Goal: Task Accomplishment & Management: Manage account settings

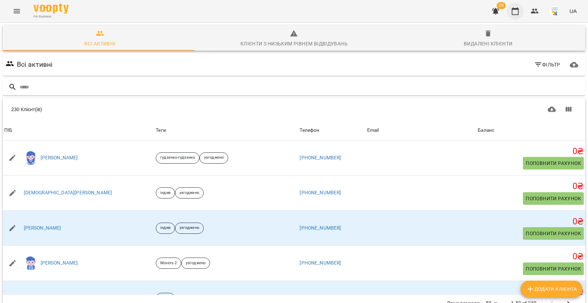
click at [512, 6] on button "button" at bounding box center [515, 11] width 17 height 17
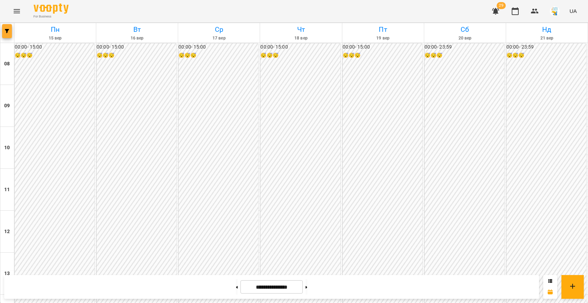
click at [5, 31] on span "button" at bounding box center [7, 31] width 10 height 4
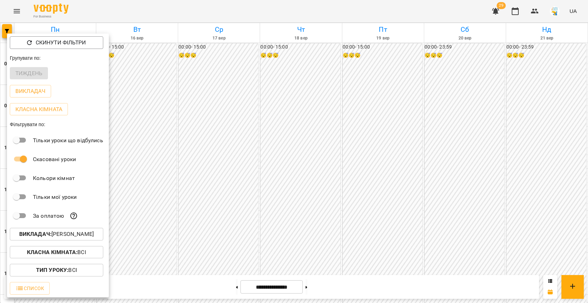
click at [77, 237] on p "Викладач : [PERSON_NAME]" at bounding box center [56, 234] width 75 height 8
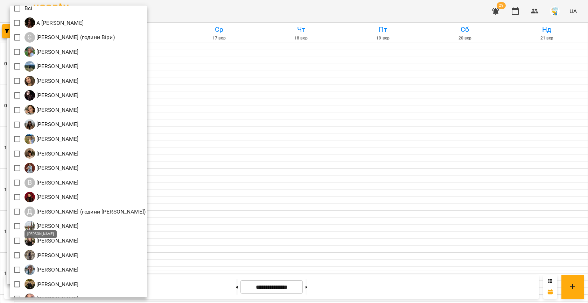
scroll to position [30, 0]
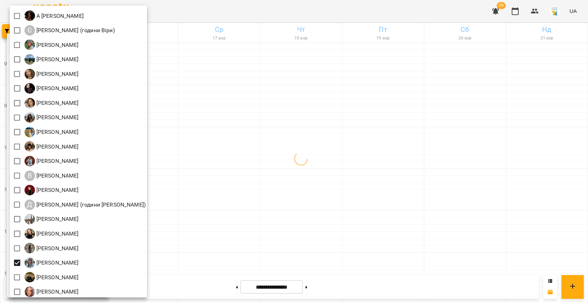
click at [224, 175] on div at bounding box center [294, 151] width 588 height 303
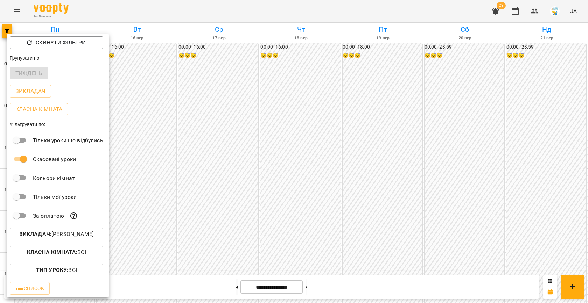
click at [224, 175] on div at bounding box center [294, 151] width 588 height 303
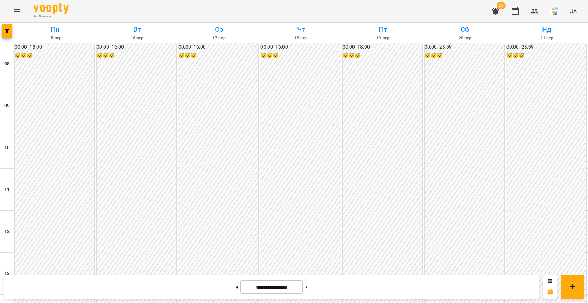
scroll to position [349, 0]
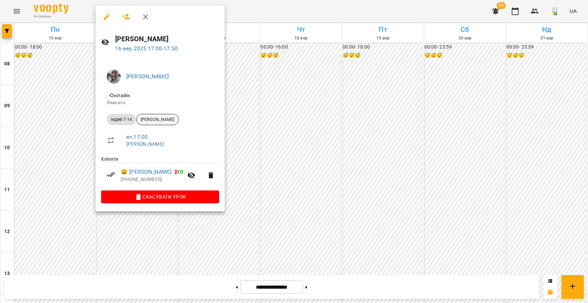
click at [173, 124] on div "[PERSON_NAME]" at bounding box center [157, 119] width 43 height 11
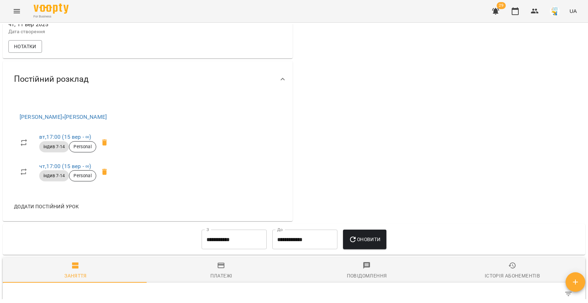
scroll to position [269, 0]
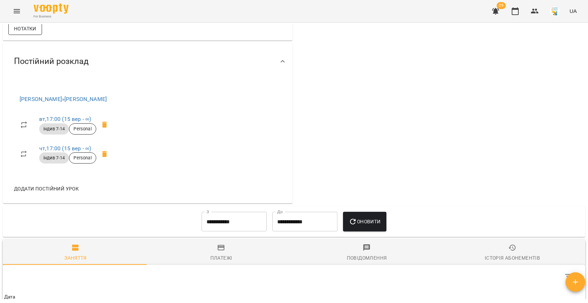
click at [32, 33] on span "Нотатки" at bounding box center [25, 28] width 22 height 8
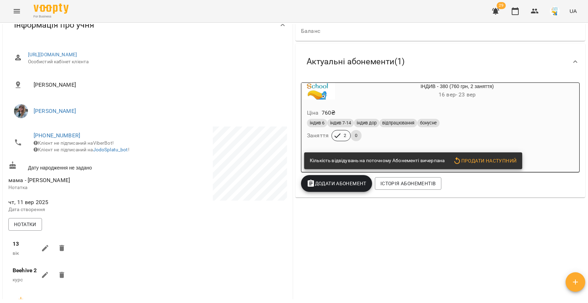
scroll to position [0, 0]
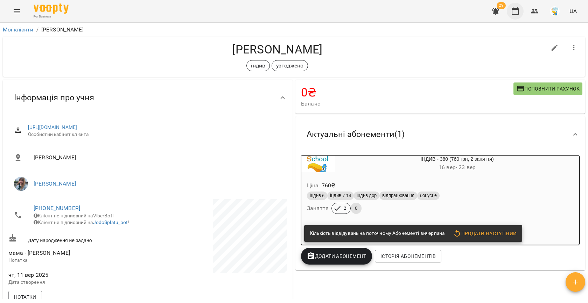
click at [512, 12] on icon "button" at bounding box center [515, 11] width 7 height 8
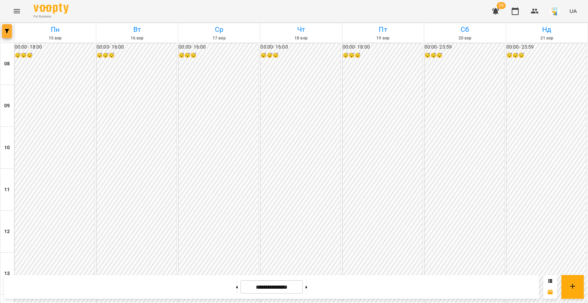
click at [9, 35] on button "button" at bounding box center [7, 31] width 10 height 14
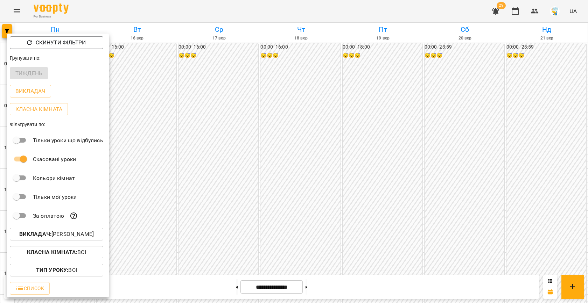
click at [75, 234] on p "Викладач : [PERSON_NAME]" at bounding box center [56, 234] width 75 height 8
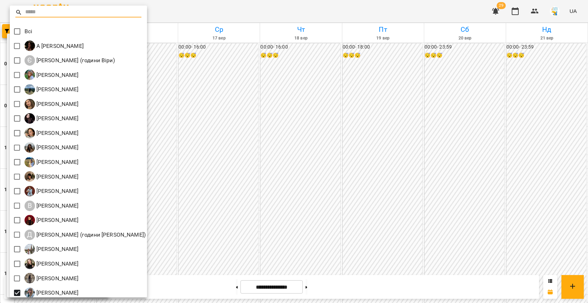
scroll to position [33, 0]
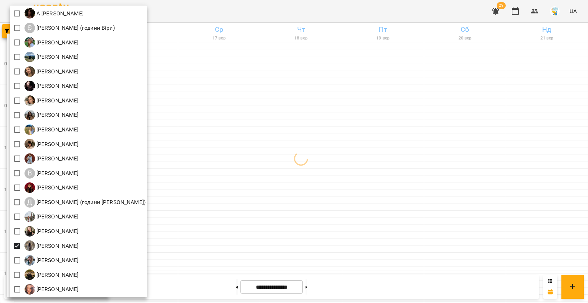
click at [247, 186] on div at bounding box center [294, 151] width 588 height 303
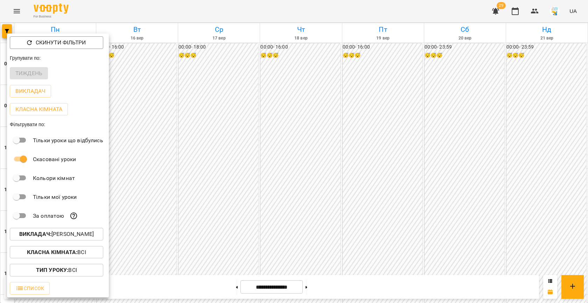
click at [232, 159] on div at bounding box center [294, 151] width 588 height 303
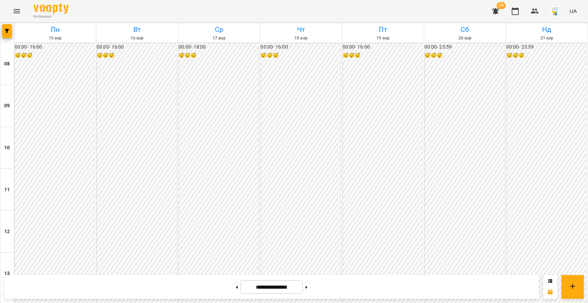
scroll to position [266, 0]
click at [307, 292] on button at bounding box center [307, 287] width 2 height 15
type input "**********"
click at [8, 33] on button "button" at bounding box center [7, 31] width 10 height 14
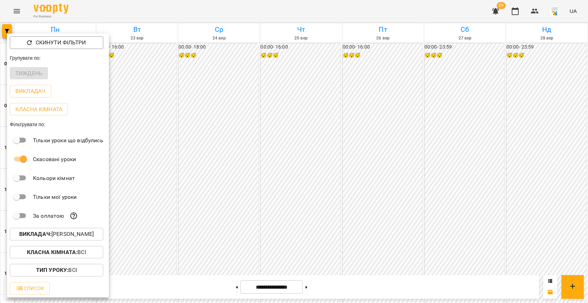
click at [65, 233] on p "Викладач : [PERSON_NAME]" at bounding box center [56, 234] width 75 height 8
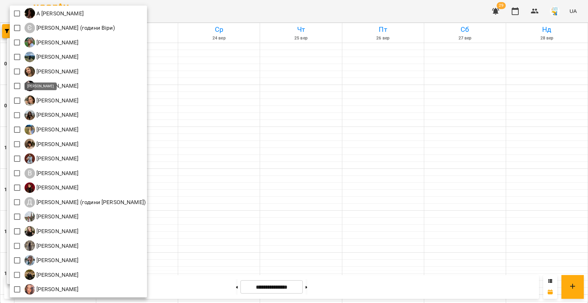
scroll to position [20, 0]
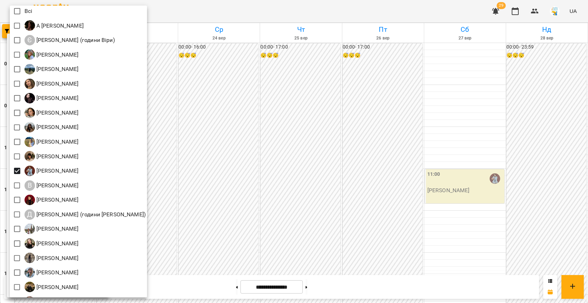
click at [226, 159] on div at bounding box center [294, 151] width 588 height 303
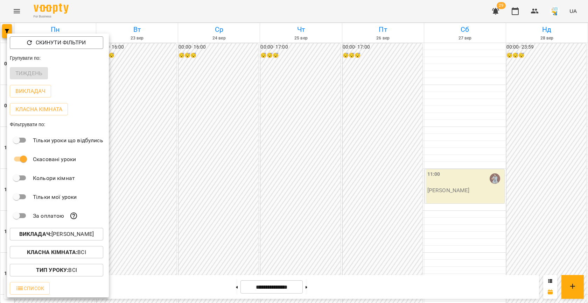
click at [226, 159] on div at bounding box center [294, 151] width 588 height 303
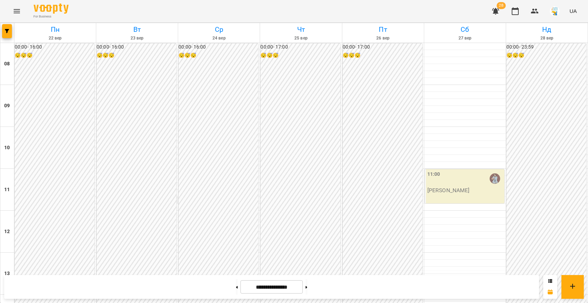
scroll to position [287, 0]
click at [7, 33] on icon "button" at bounding box center [7, 31] width 4 height 4
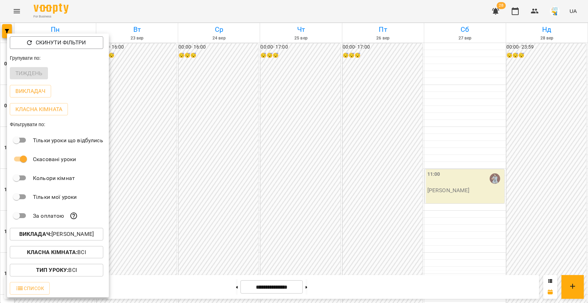
click at [70, 235] on p "Викладач : [PERSON_NAME]" at bounding box center [56, 234] width 75 height 8
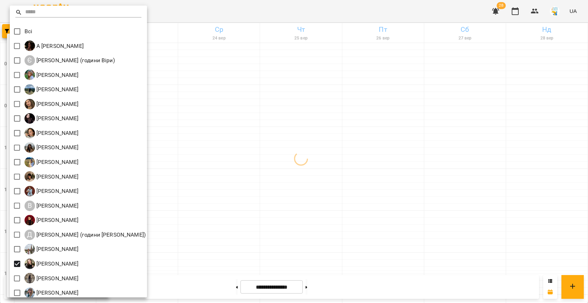
click at [265, 184] on div at bounding box center [294, 151] width 588 height 303
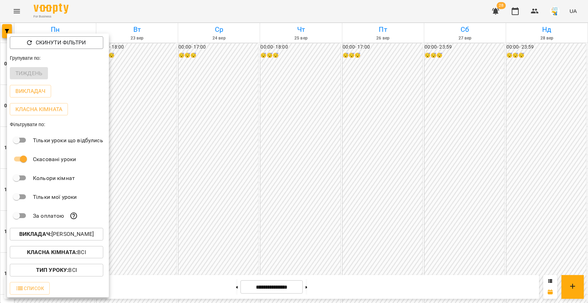
click at [218, 189] on div at bounding box center [294, 151] width 588 height 303
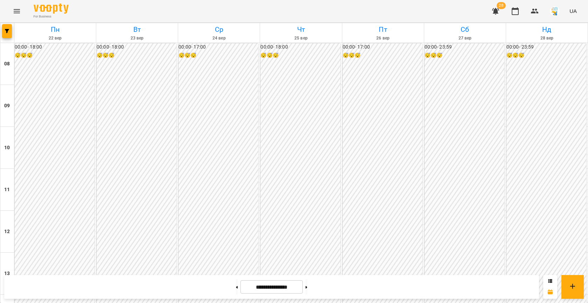
scroll to position [319, 0]
click at [5, 32] on icon "button" at bounding box center [7, 31] width 4 height 4
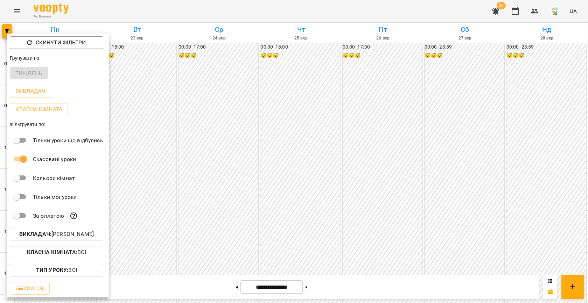
click at [73, 233] on p "Викладач : [PERSON_NAME]" at bounding box center [56, 234] width 75 height 8
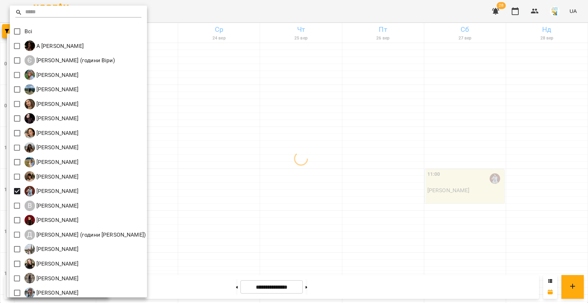
click at [192, 191] on div at bounding box center [294, 151] width 588 height 303
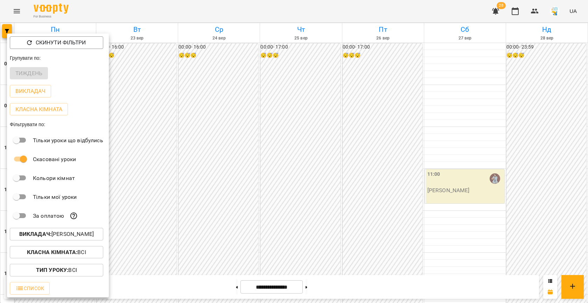
click at [192, 191] on div at bounding box center [294, 151] width 588 height 303
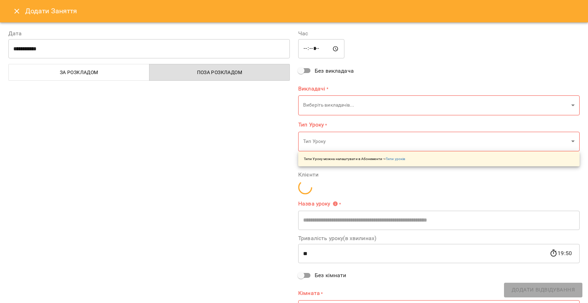
click at [18, 10] on icon "Close" at bounding box center [17, 11] width 8 height 8
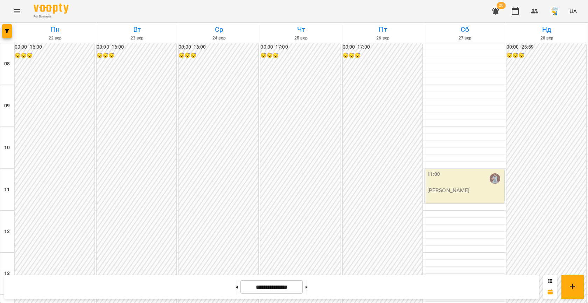
scroll to position [74, 0]
click at [537, 16] on button "button" at bounding box center [534, 11] width 17 height 17
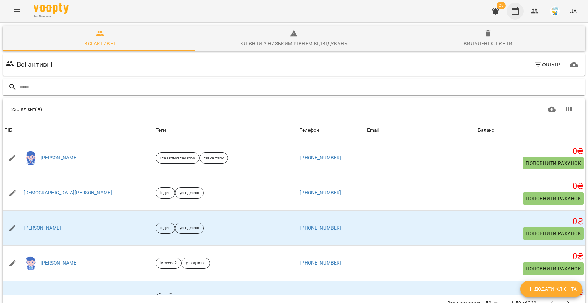
click at [514, 14] on icon "button" at bounding box center [515, 11] width 7 height 8
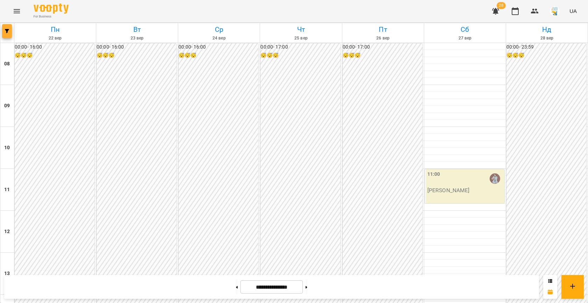
click at [10, 31] on span "button" at bounding box center [7, 31] width 10 height 4
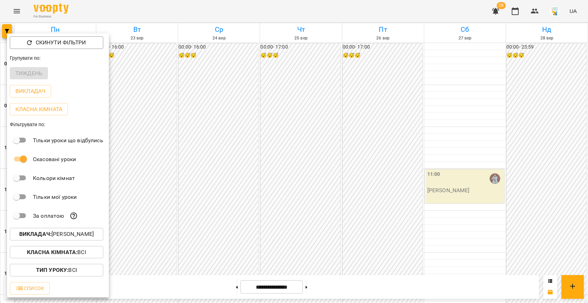
click at [57, 232] on p "Викладач : [PERSON_NAME]" at bounding box center [56, 234] width 75 height 8
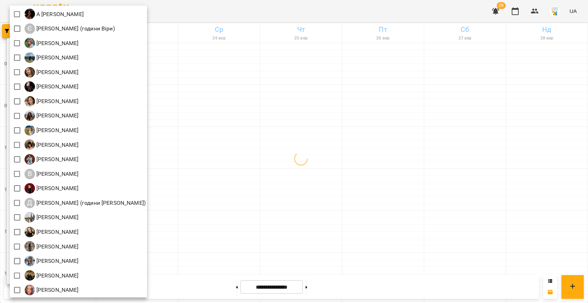
scroll to position [33, 0]
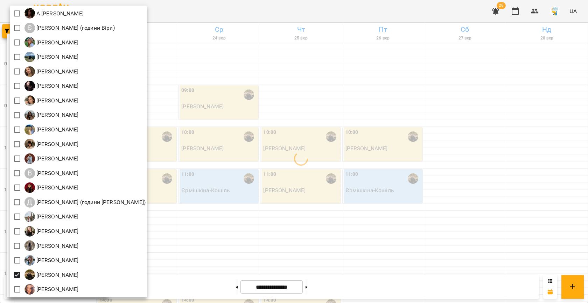
click at [308, 155] on div at bounding box center [294, 151] width 588 height 303
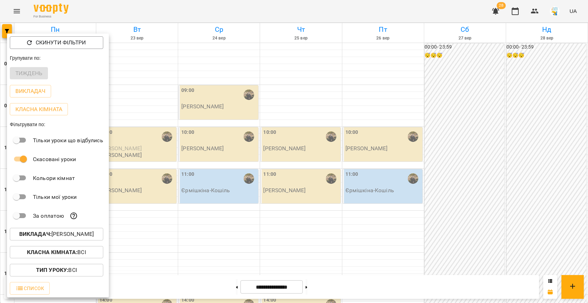
click at [232, 160] on div at bounding box center [294, 151] width 588 height 303
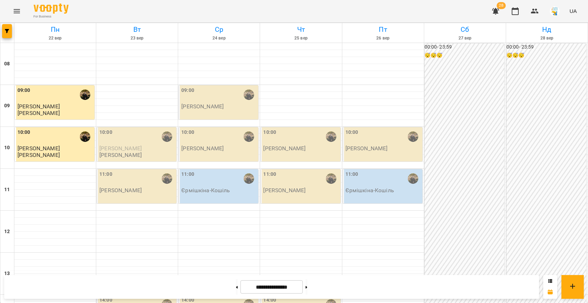
scroll to position [262, 0]
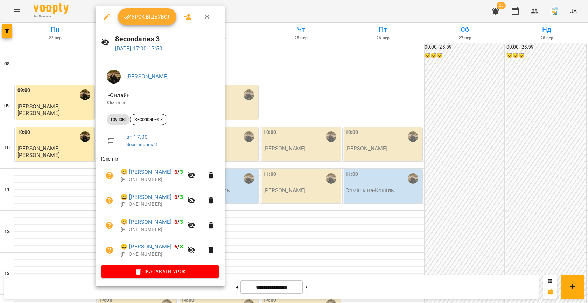
click at [276, 142] on div at bounding box center [294, 151] width 588 height 303
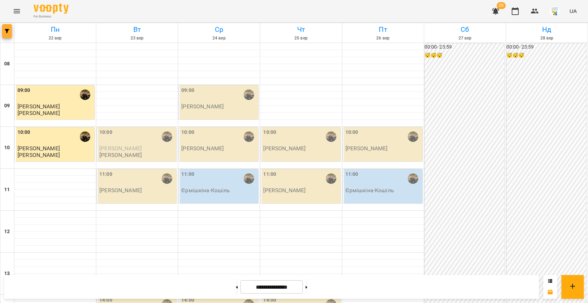
click at [6, 32] on icon "button" at bounding box center [7, 31] width 4 height 4
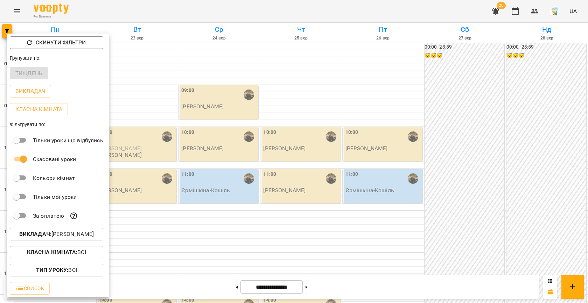
click at [70, 231] on p "Викладач : [PERSON_NAME]" at bounding box center [56, 234] width 75 height 8
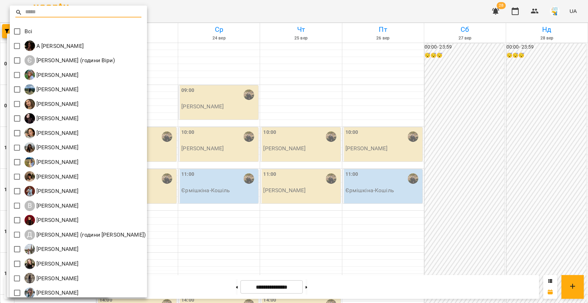
scroll to position [33, 0]
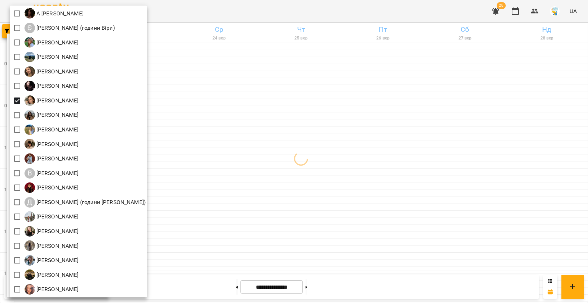
click at [206, 105] on div at bounding box center [294, 151] width 588 height 303
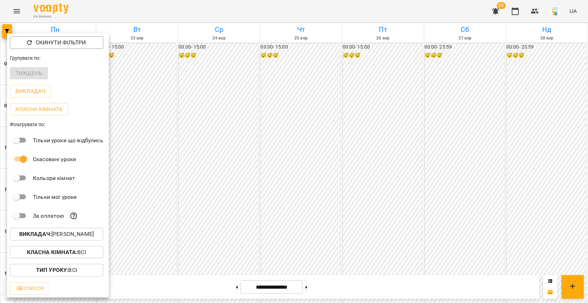
click at [206, 105] on div at bounding box center [294, 151] width 588 height 303
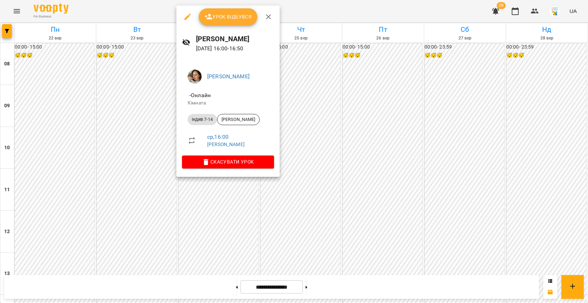
click at [349, 143] on div at bounding box center [294, 151] width 588 height 303
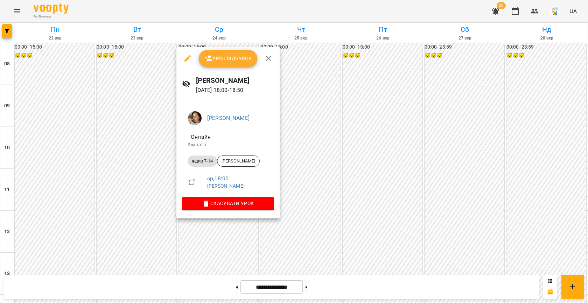
click at [310, 206] on div at bounding box center [294, 151] width 588 height 303
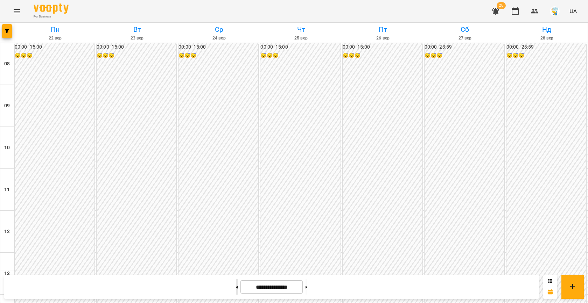
click at [236, 289] on button at bounding box center [237, 287] width 2 height 15
type input "**********"
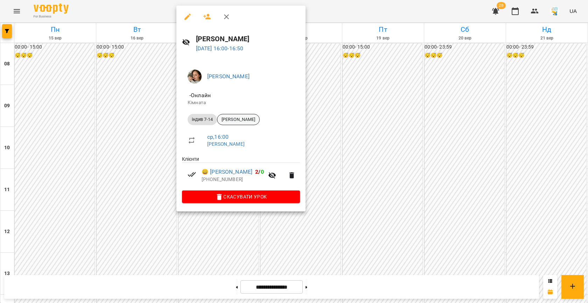
click at [250, 118] on span "[PERSON_NAME]" at bounding box center [238, 120] width 42 height 6
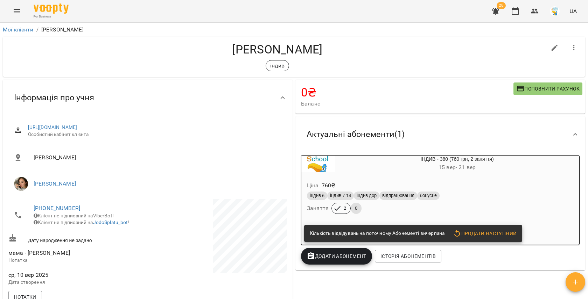
scroll to position [117, 0]
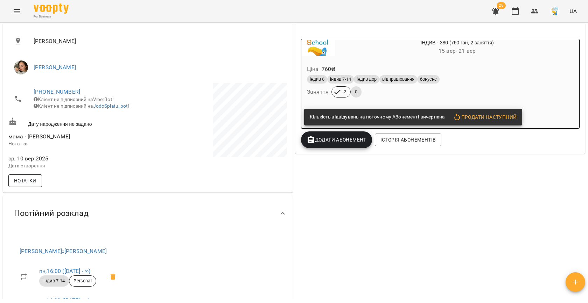
click at [23, 180] on button "Нотатки" at bounding box center [25, 181] width 34 height 13
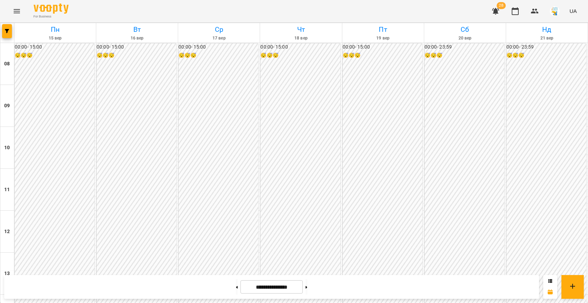
scroll to position [305, 0]
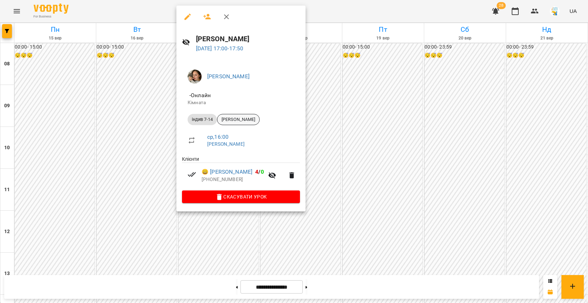
click at [233, 118] on span "[PERSON_NAME]" at bounding box center [238, 120] width 42 height 6
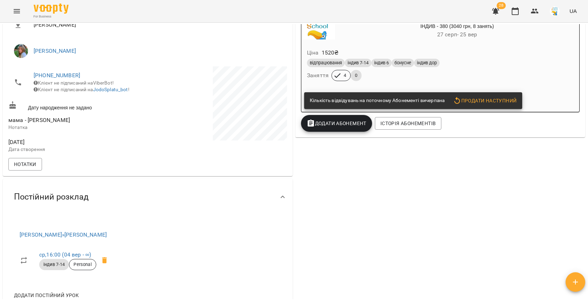
scroll to position [198, 0]
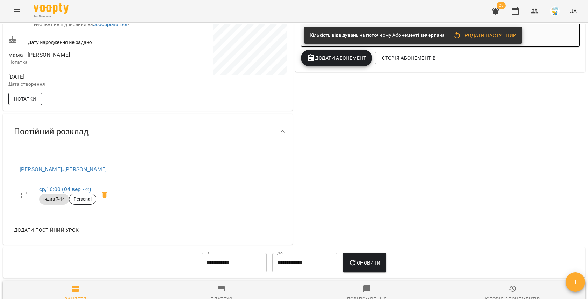
click at [25, 103] on span "Нотатки" at bounding box center [25, 99] width 22 height 8
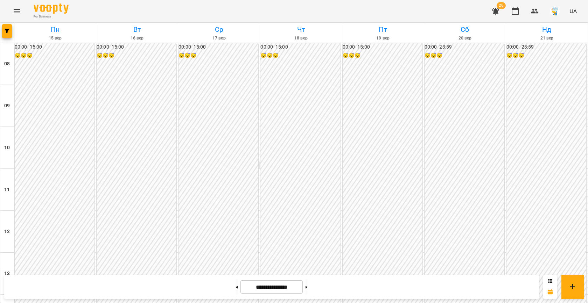
scroll to position [344, 0]
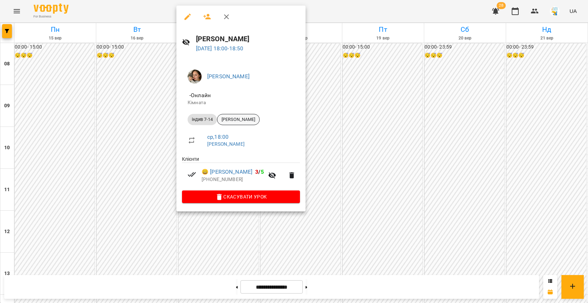
click at [255, 117] on span "[PERSON_NAME]" at bounding box center [238, 120] width 42 height 6
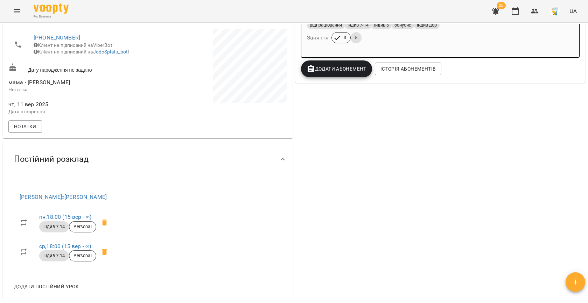
scroll to position [186, 0]
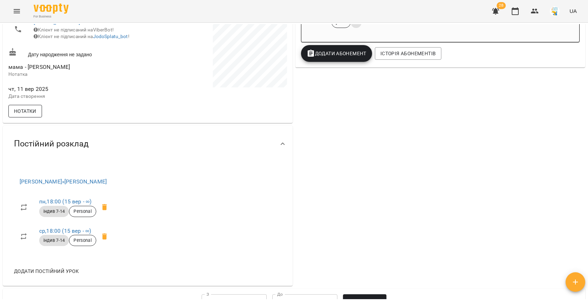
click at [31, 115] on span "Нотатки" at bounding box center [25, 111] width 22 height 8
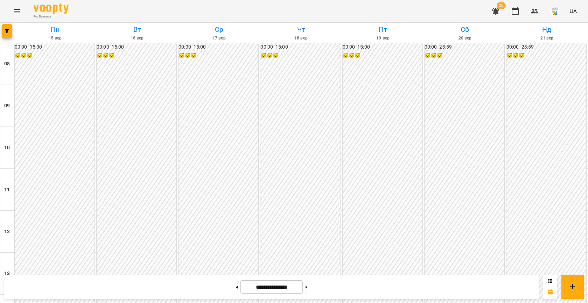
scroll to position [322, 0]
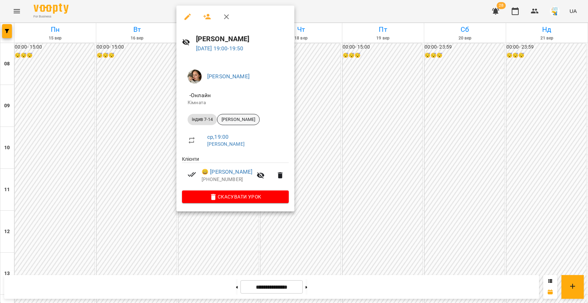
click at [237, 120] on span "[PERSON_NAME]" at bounding box center [238, 120] width 42 height 6
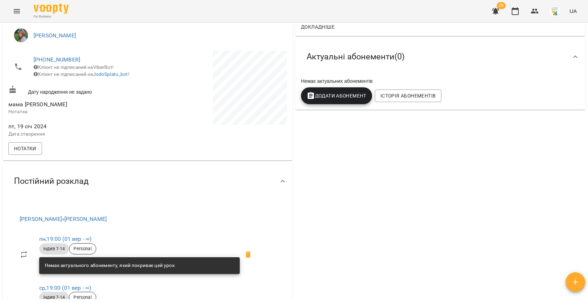
scroll to position [159, 0]
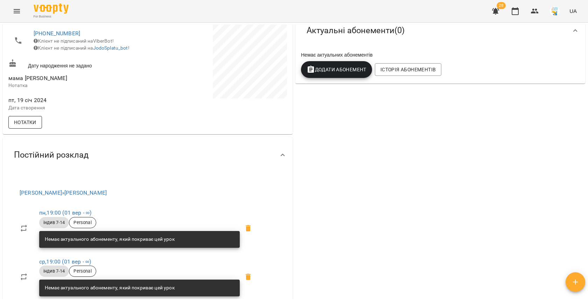
click at [30, 127] on span "Нотатки" at bounding box center [25, 122] width 22 height 8
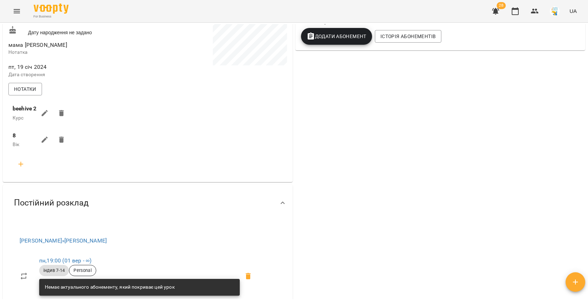
scroll to position [0, 0]
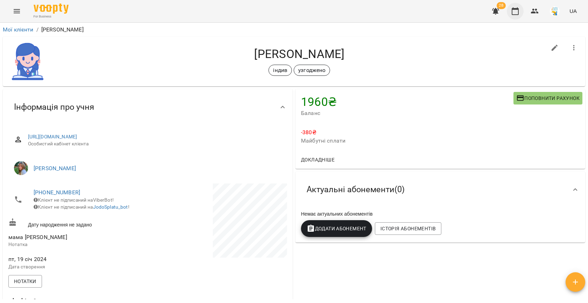
click at [511, 14] on icon "button" at bounding box center [515, 11] width 8 height 8
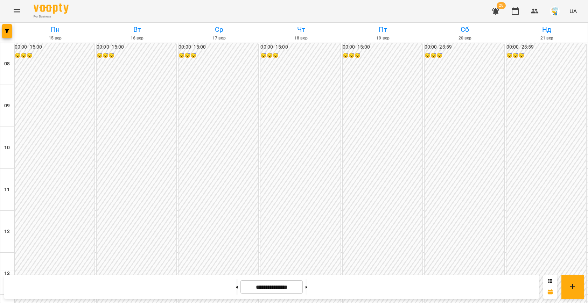
scroll to position [307, 0]
click at [9, 30] on span "button" at bounding box center [7, 31] width 10 height 4
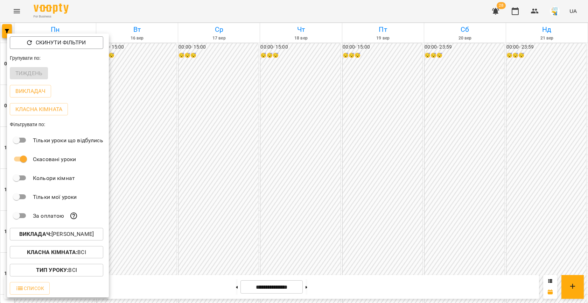
click at [60, 233] on p "Викладач : [PERSON_NAME]" at bounding box center [56, 234] width 75 height 8
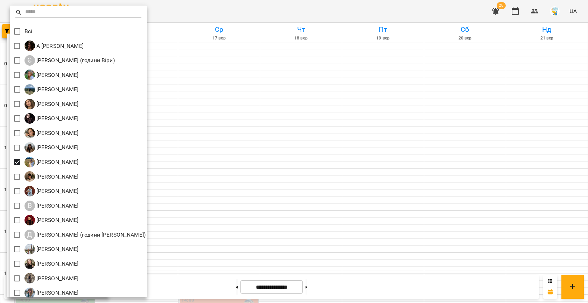
click at [231, 160] on div at bounding box center [294, 151] width 588 height 303
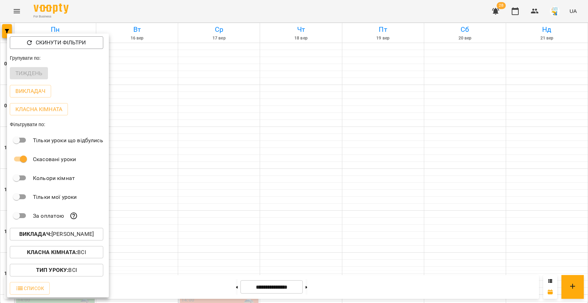
click at [231, 160] on div at bounding box center [294, 151] width 588 height 303
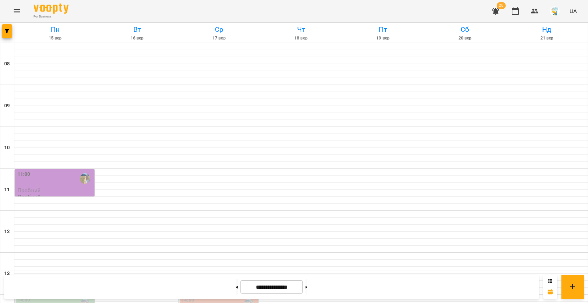
scroll to position [215, 0]
click at [5, 29] on icon "button" at bounding box center [7, 31] width 4 height 4
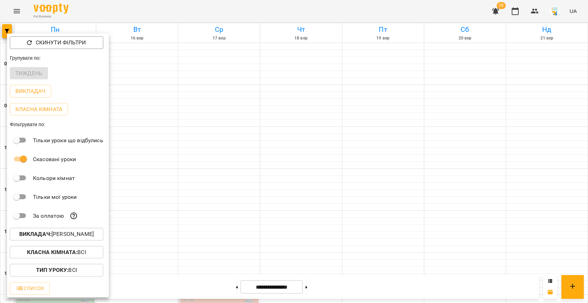
click at [72, 236] on p "Викладач : [PERSON_NAME]" at bounding box center [56, 234] width 75 height 8
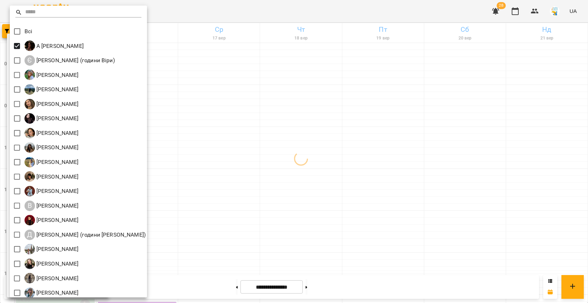
click at [251, 167] on div at bounding box center [294, 151] width 588 height 303
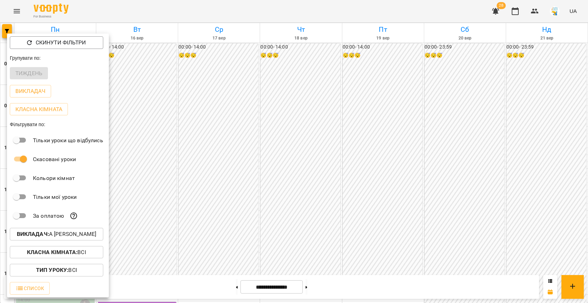
click at [156, 171] on div at bounding box center [294, 151] width 588 height 303
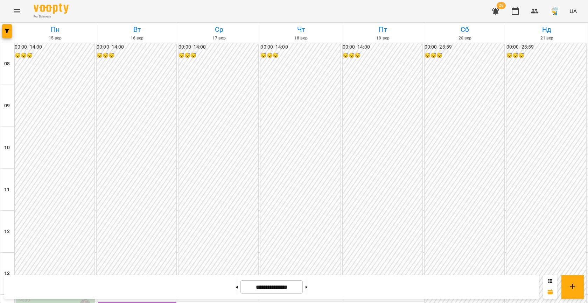
scroll to position [311, 0]
click at [7, 29] on icon "button" at bounding box center [7, 31] width 4 height 4
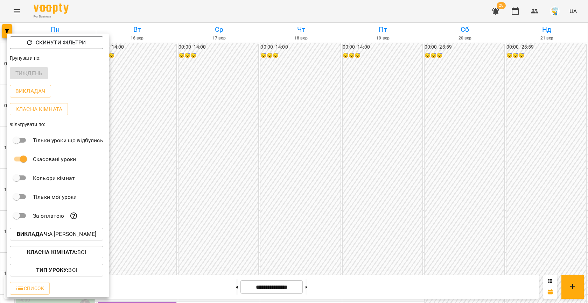
click at [66, 236] on p "Викладач : А [PERSON_NAME]" at bounding box center [57, 234] width 80 height 8
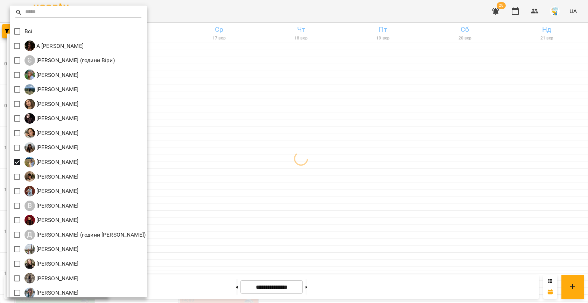
click at [242, 160] on div at bounding box center [294, 151] width 588 height 303
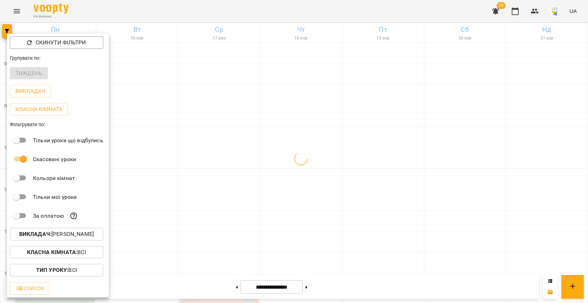
click at [242, 160] on div at bounding box center [294, 151] width 588 height 303
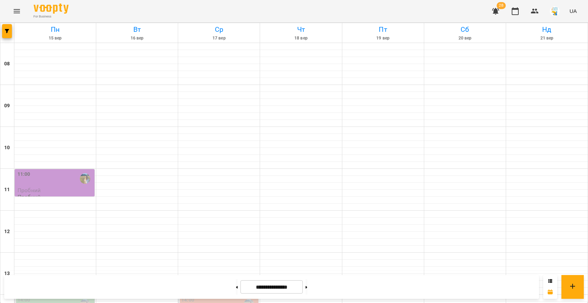
scroll to position [260, 0]
click at [9, 31] on span "button" at bounding box center [7, 31] width 10 height 4
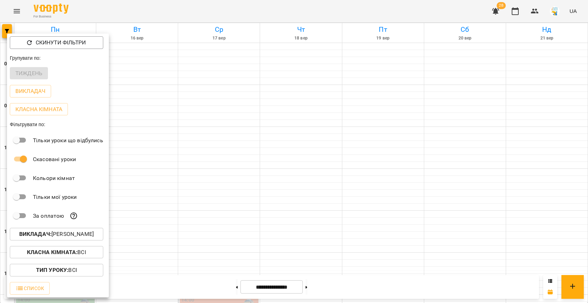
click at [71, 235] on p "Викладач : [PERSON_NAME]" at bounding box center [56, 234] width 75 height 8
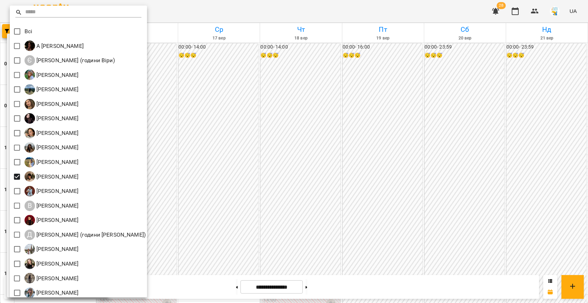
click at [202, 162] on div at bounding box center [294, 151] width 588 height 303
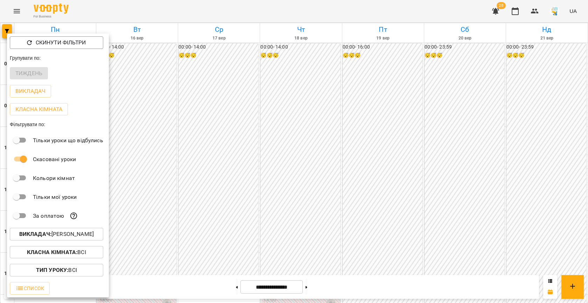
click at [202, 162] on div at bounding box center [294, 151] width 588 height 303
